Goal: Information Seeking & Learning: Understand process/instructions

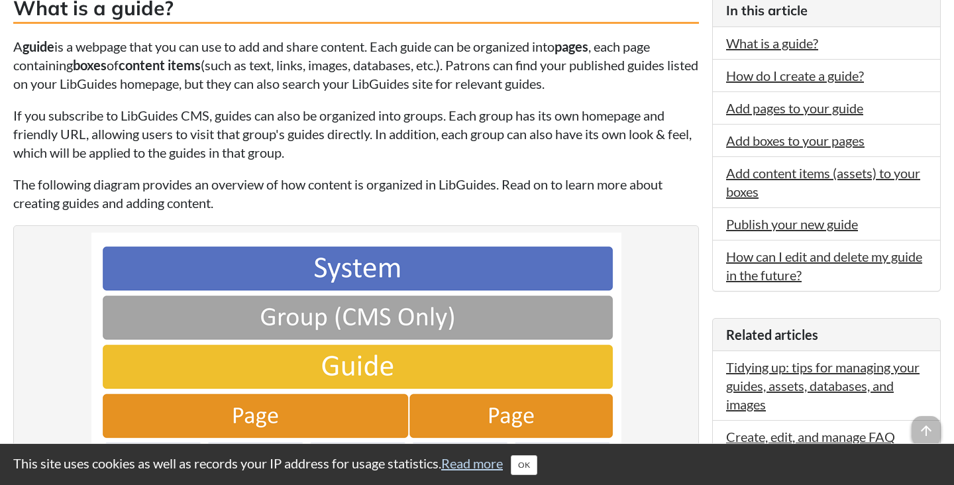
scroll to position [197, 0]
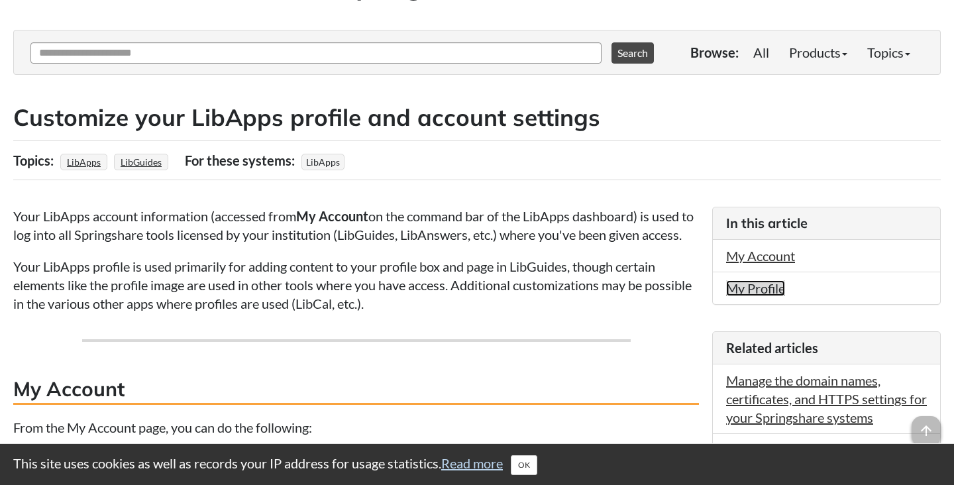
click at [746, 289] on link "My Profile" at bounding box center [755, 288] width 59 height 16
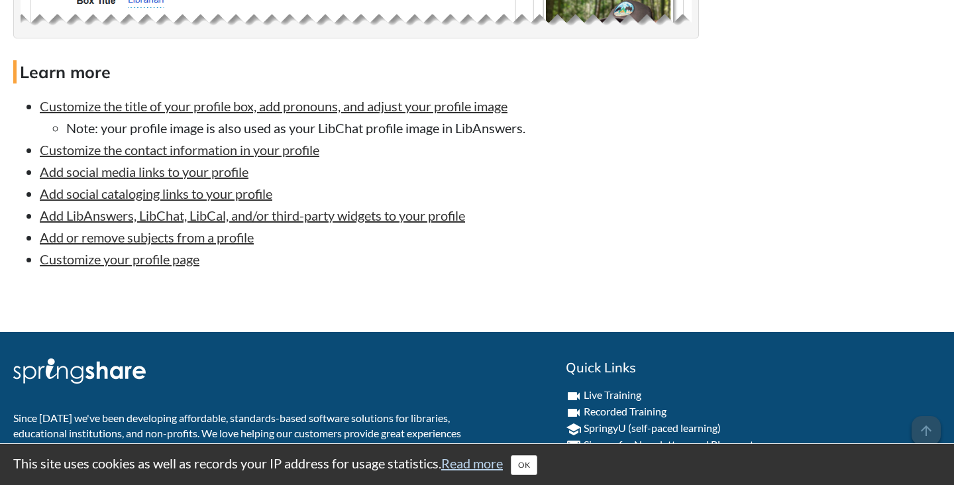
scroll to position [1647, 0]
